Goal: Transaction & Acquisition: Purchase product/service

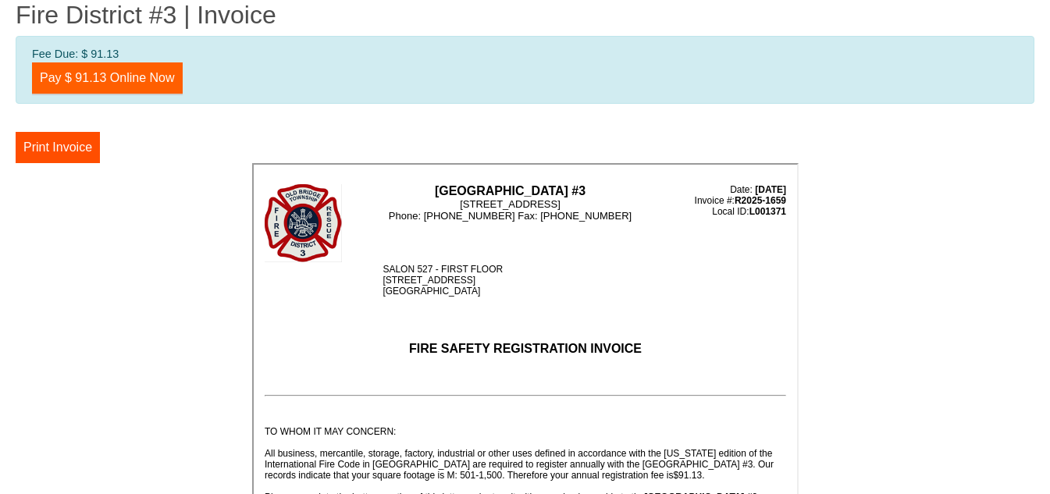
click at [107, 80] on link "Pay $ 91.13 Online Now" at bounding box center [107, 77] width 151 height 31
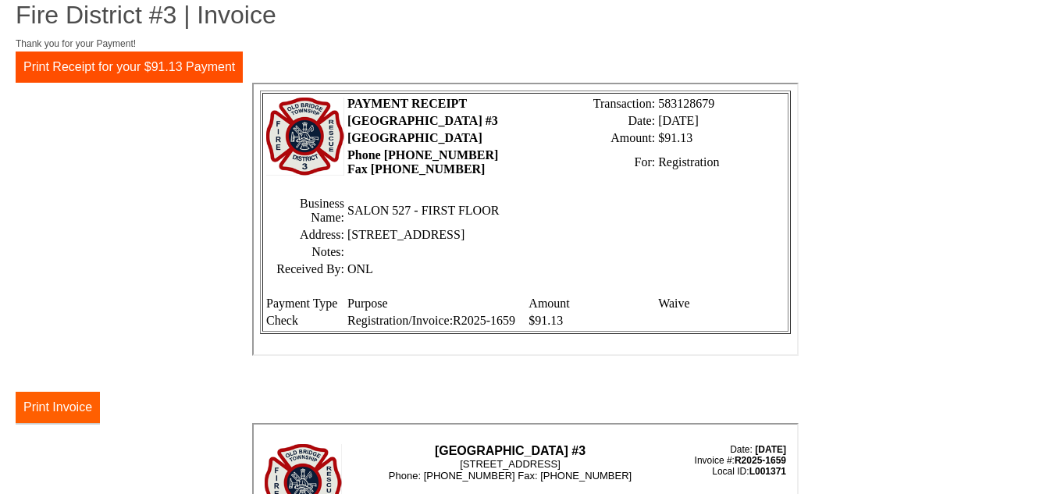
click at [39, 401] on button "Print Invoice" at bounding box center [58, 407] width 84 height 31
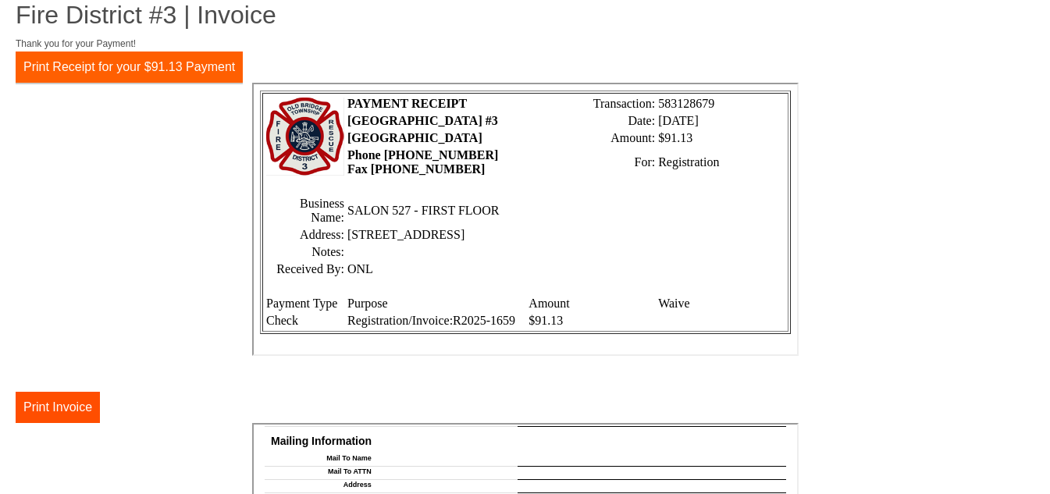
click at [89, 68] on button "Print Receipt for your $91.13 Payment" at bounding box center [129, 67] width 227 height 31
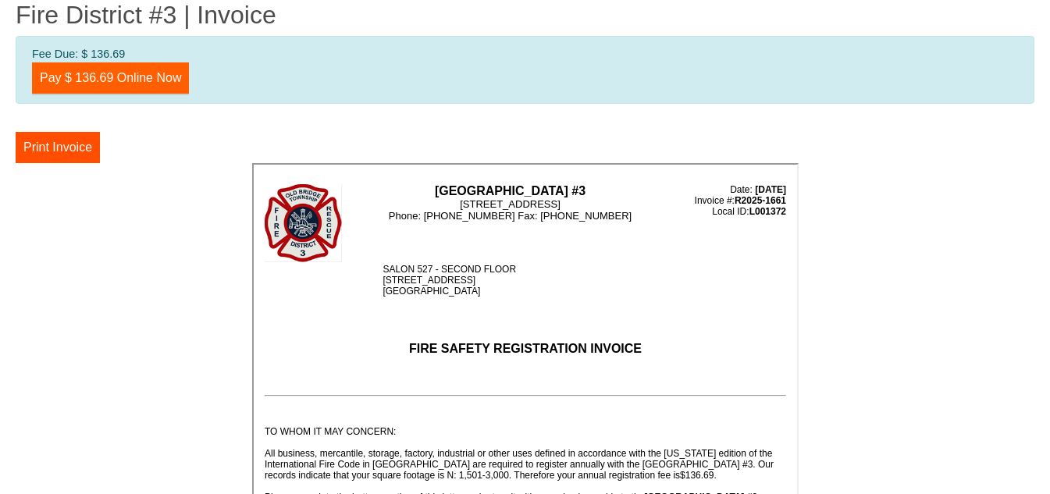
click at [112, 82] on link "Pay $ 136.69 Online Now" at bounding box center [110, 77] width 157 height 31
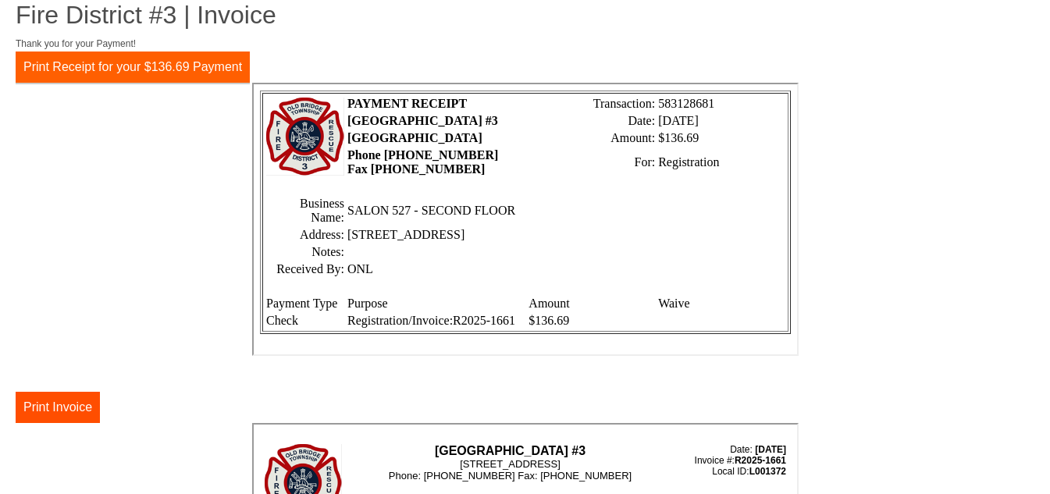
click at [144, 62] on button "Print Receipt for your $136.69 Payment" at bounding box center [133, 67] width 234 height 31
